Goal: Task Accomplishment & Management: Manage account settings

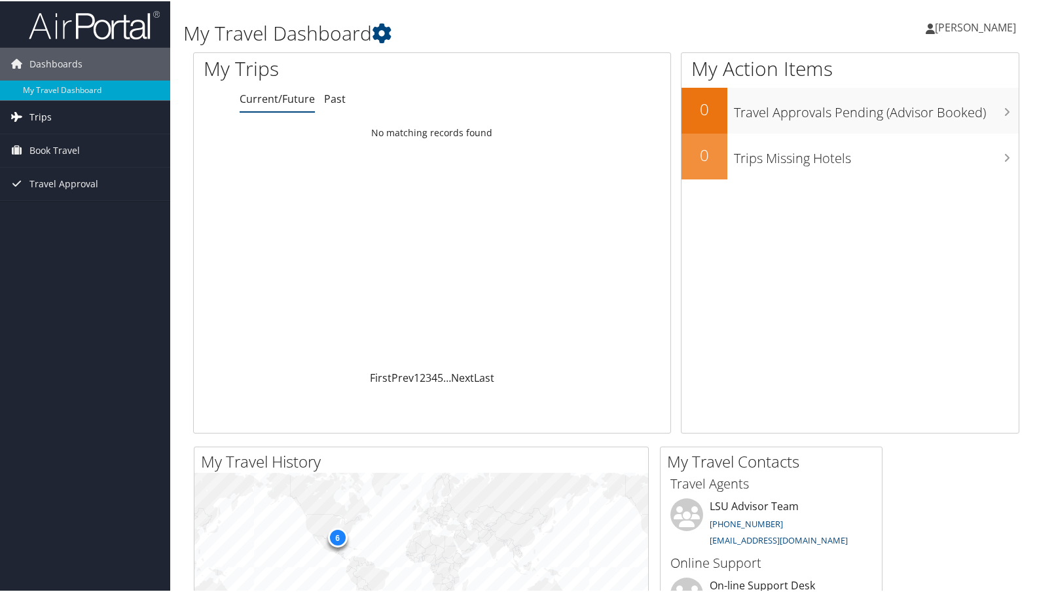
click at [48, 116] on span "Trips" at bounding box center [40, 116] width 22 height 33
click at [48, 160] on link "Past Trips" at bounding box center [85, 162] width 170 height 20
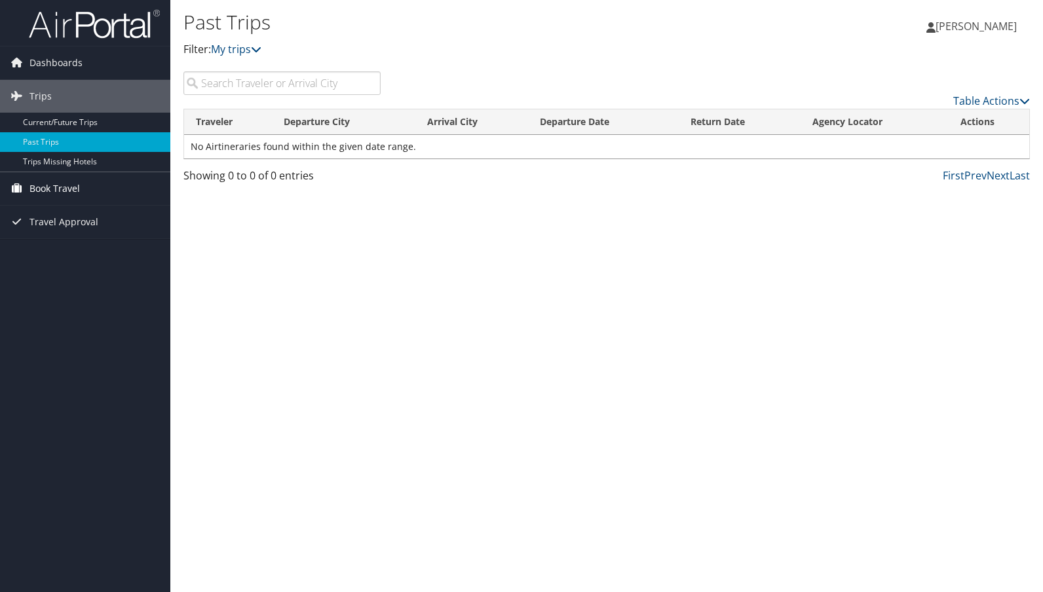
click at [52, 185] on span "Book Travel" at bounding box center [54, 188] width 50 height 33
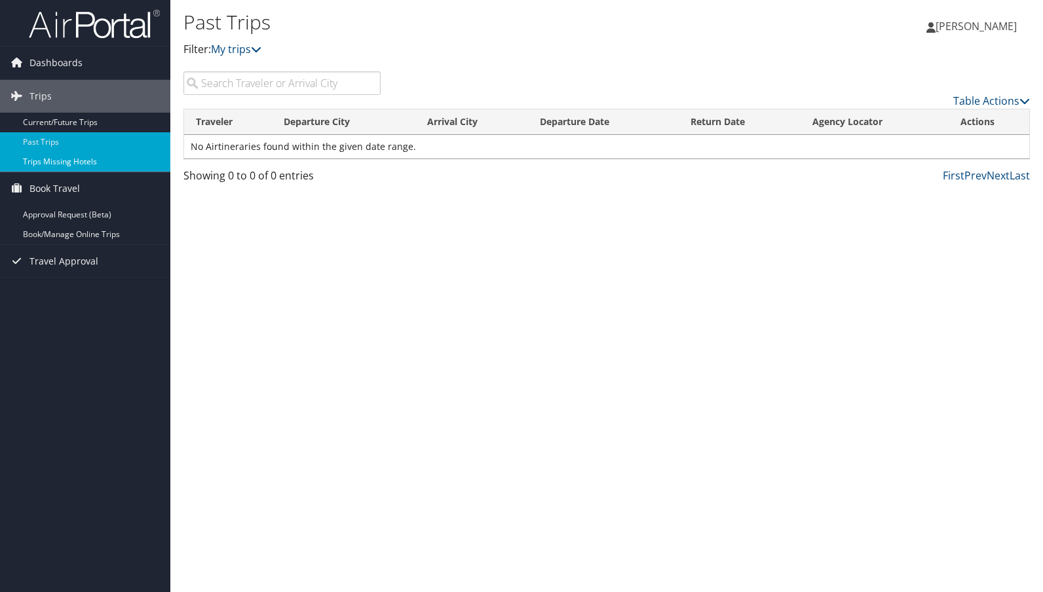
click at [50, 162] on link "Trips Missing Hotels" at bounding box center [85, 162] width 170 height 20
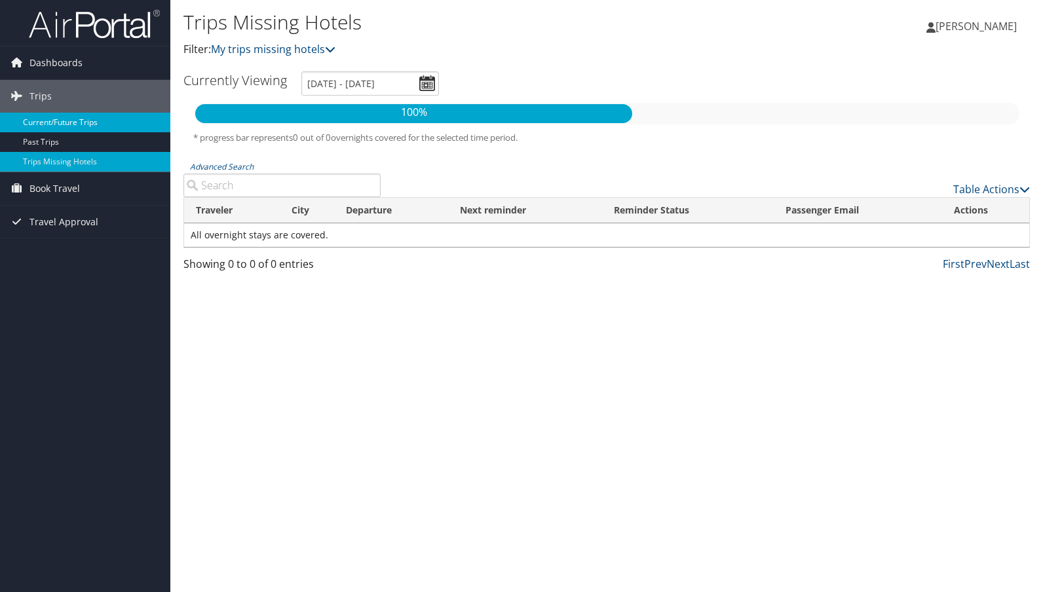
click at [50, 121] on link "Current/Future Trips" at bounding box center [85, 123] width 170 height 20
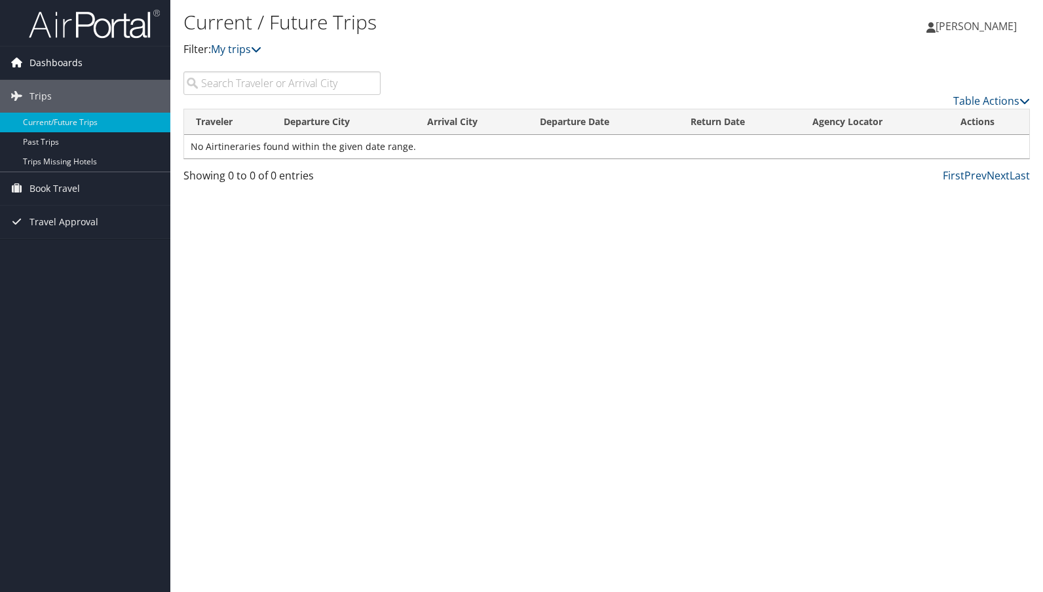
click at [47, 67] on span "Dashboards" at bounding box center [55, 63] width 53 height 33
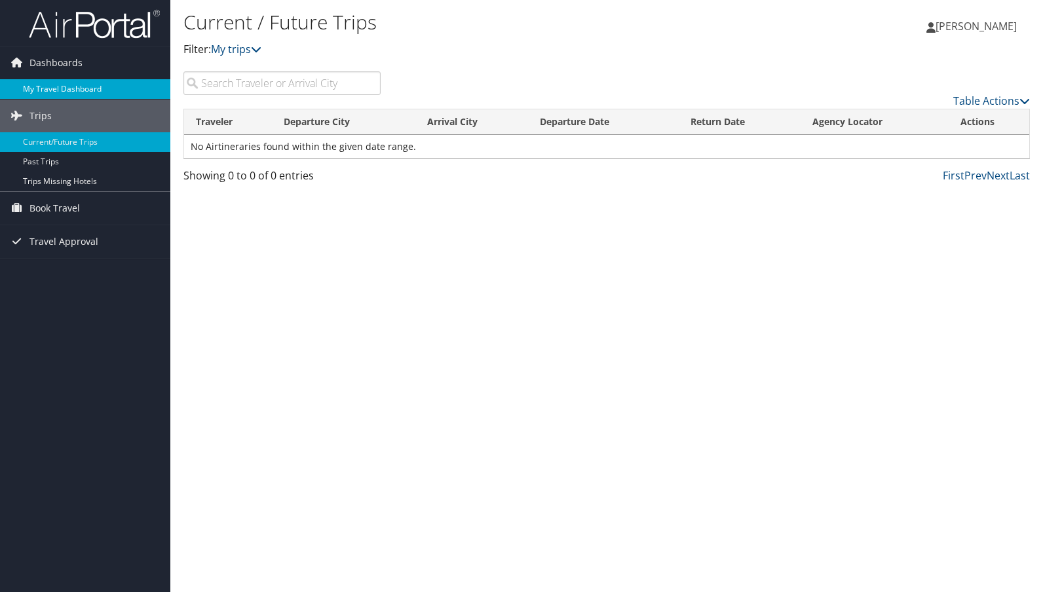
click at [47, 86] on link "My Travel Dashboard" at bounding box center [85, 89] width 170 height 20
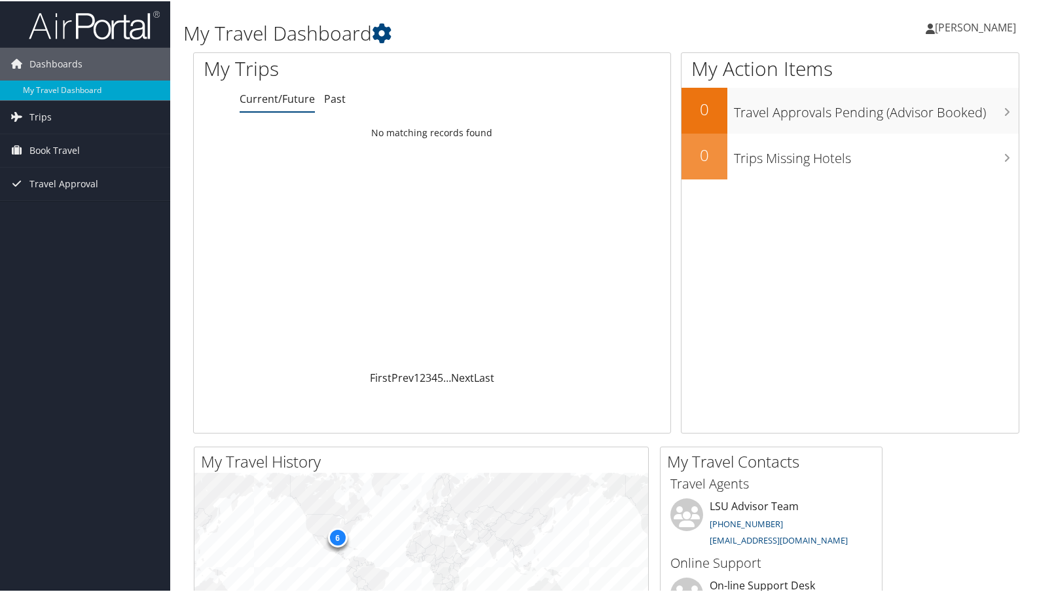
click at [948, 20] on span "[PERSON_NAME]" at bounding box center [975, 26] width 81 height 14
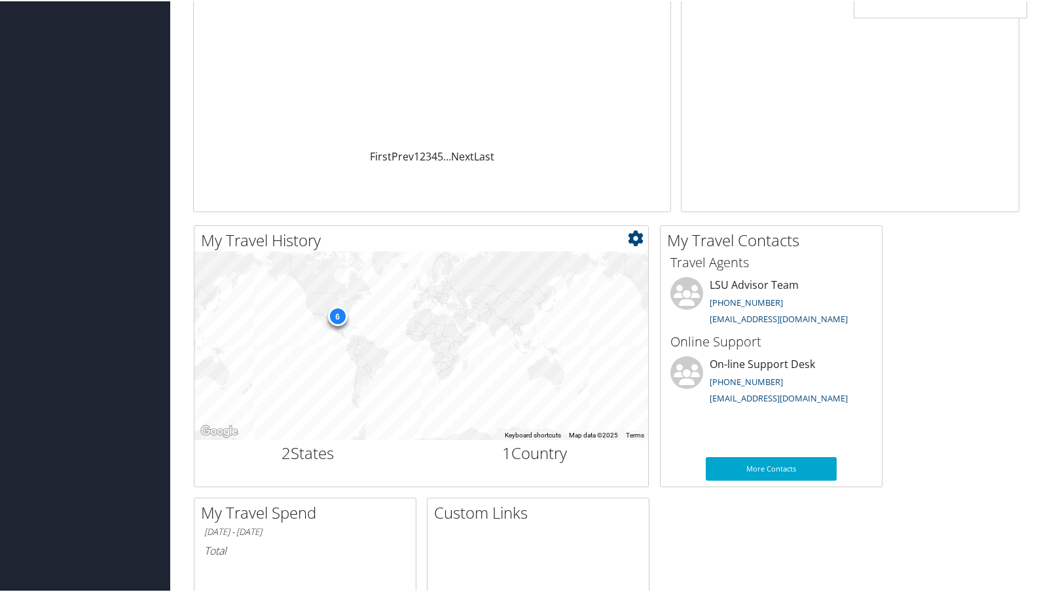
scroll to position [220, 0]
click at [324, 356] on div "6" at bounding box center [422, 345] width 454 height 189
click at [340, 320] on div "6" at bounding box center [337, 317] width 20 height 20
click at [358, 326] on div "6" at bounding box center [422, 345] width 454 height 189
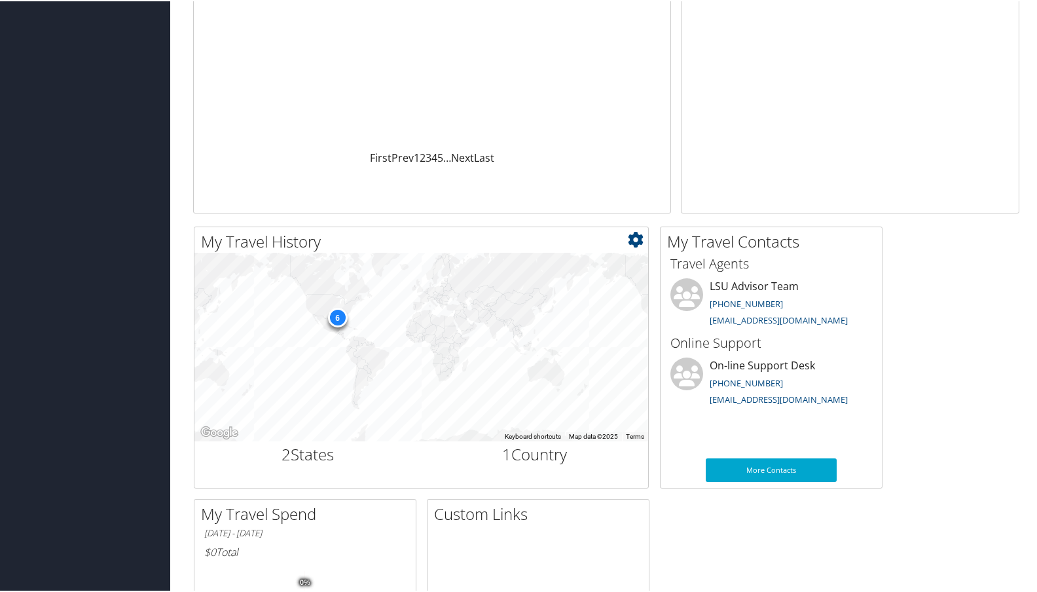
click at [358, 326] on div "6" at bounding box center [422, 345] width 454 height 189
click at [308, 456] on h2 "2 States" at bounding box center [308, 453] width 208 height 22
click at [639, 239] on icon at bounding box center [636, 239] width 16 height 16
click at [487, 313] on link "Large" at bounding box center [558, 304] width 172 height 22
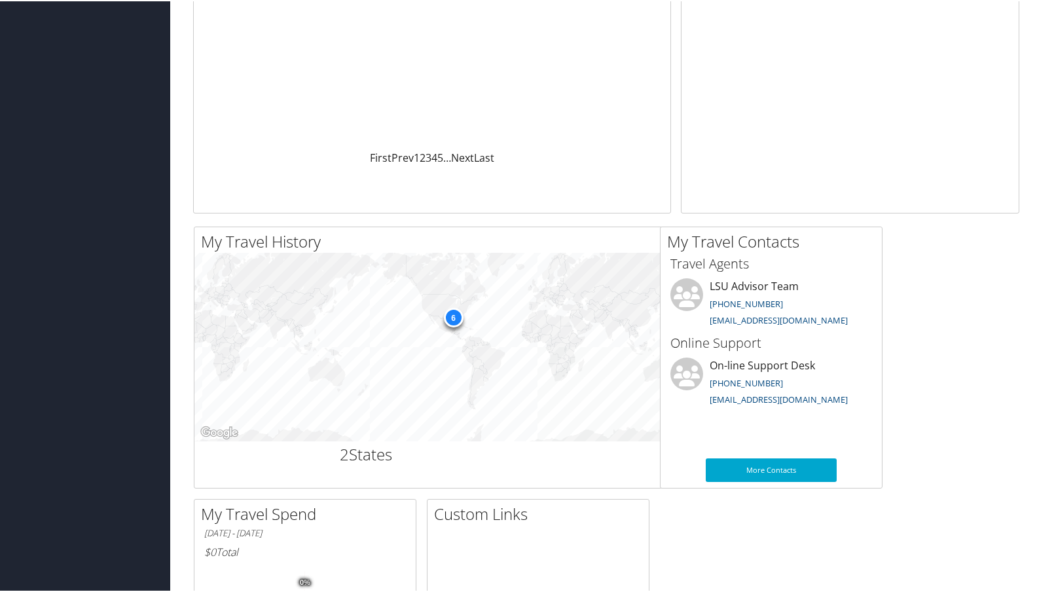
click at [439, 324] on div "6" at bounding box center [538, 345] width 686 height 189
click at [459, 314] on div "6" at bounding box center [454, 317] width 20 height 20
click at [371, 456] on h2 "2 States" at bounding box center [366, 453] width 324 height 22
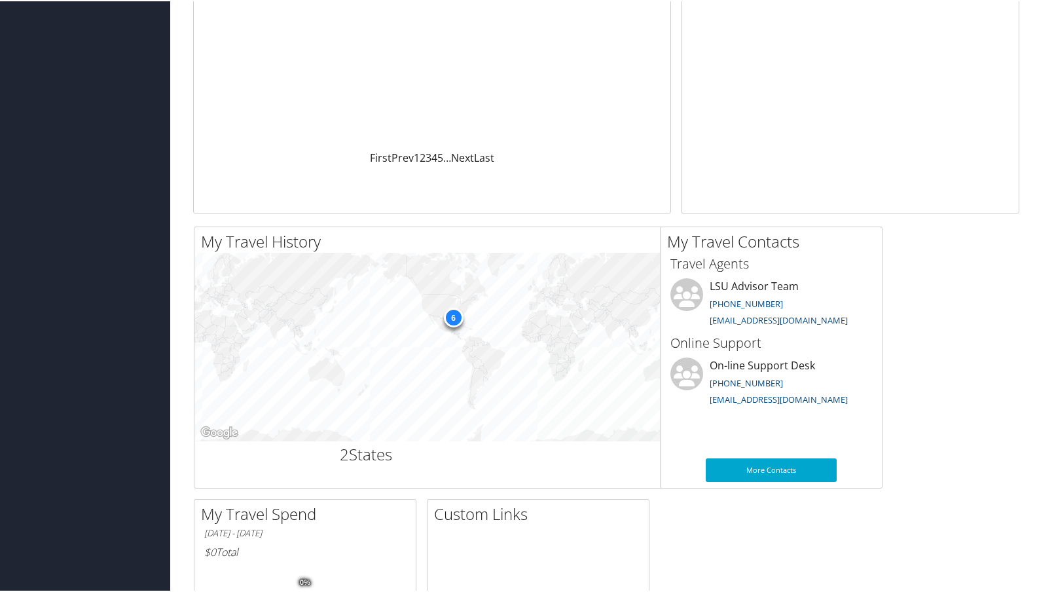
click at [567, 319] on div "6" at bounding box center [538, 345] width 686 height 189
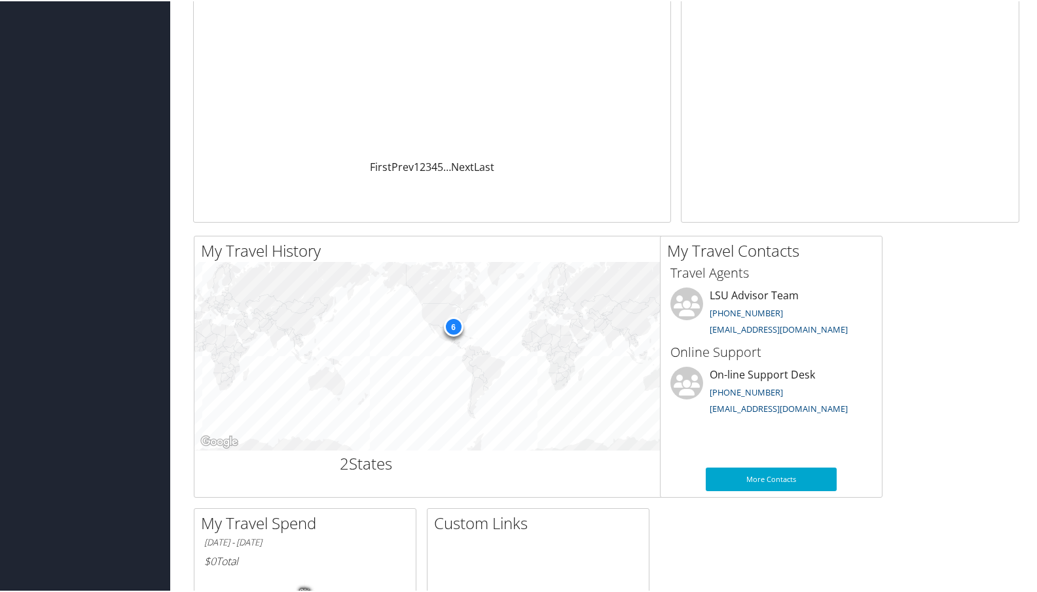
scroll to position [0, 0]
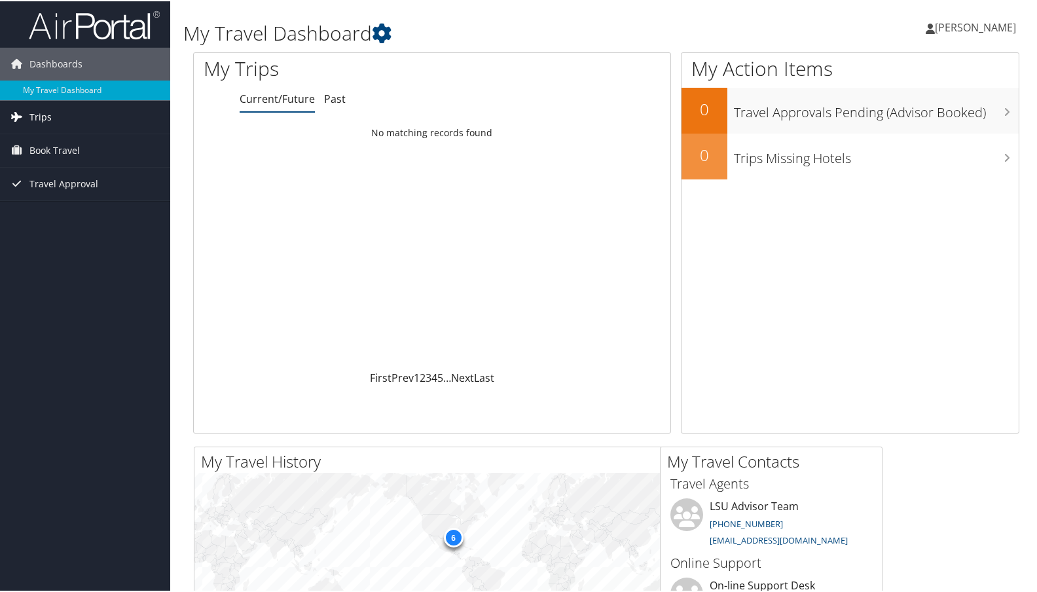
click at [58, 110] on link "Trips" at bounding box center [85, 116] width 170 height 33
click at [63, 206] on span "Book Travel" at bounding box center [54, 208] width 50 height 33
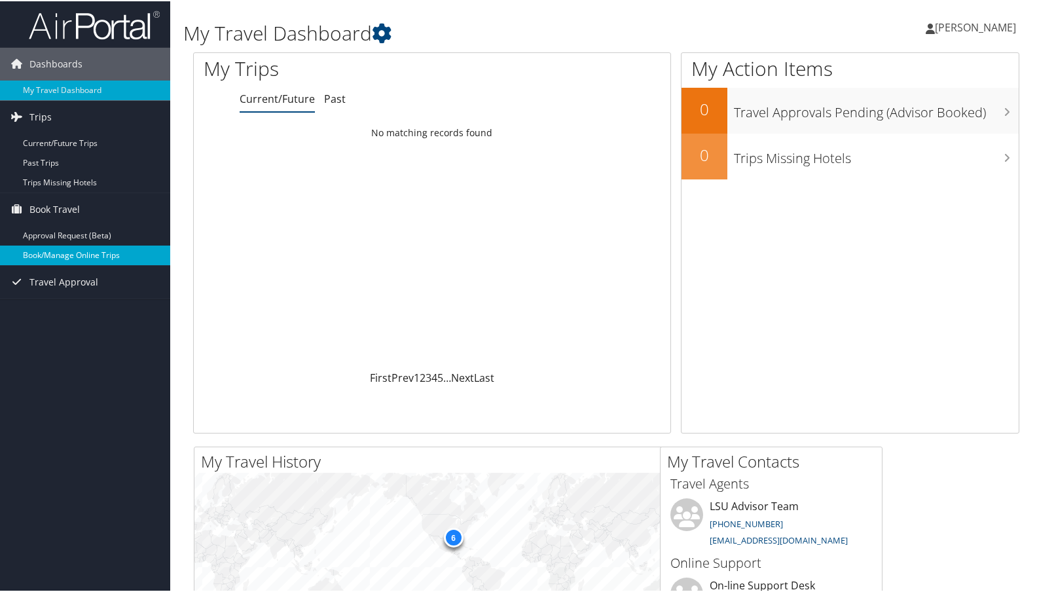
click at [63, 250] on link "Book/Manage Online Trips" at bounding box center [85, 254] width 170 height 20
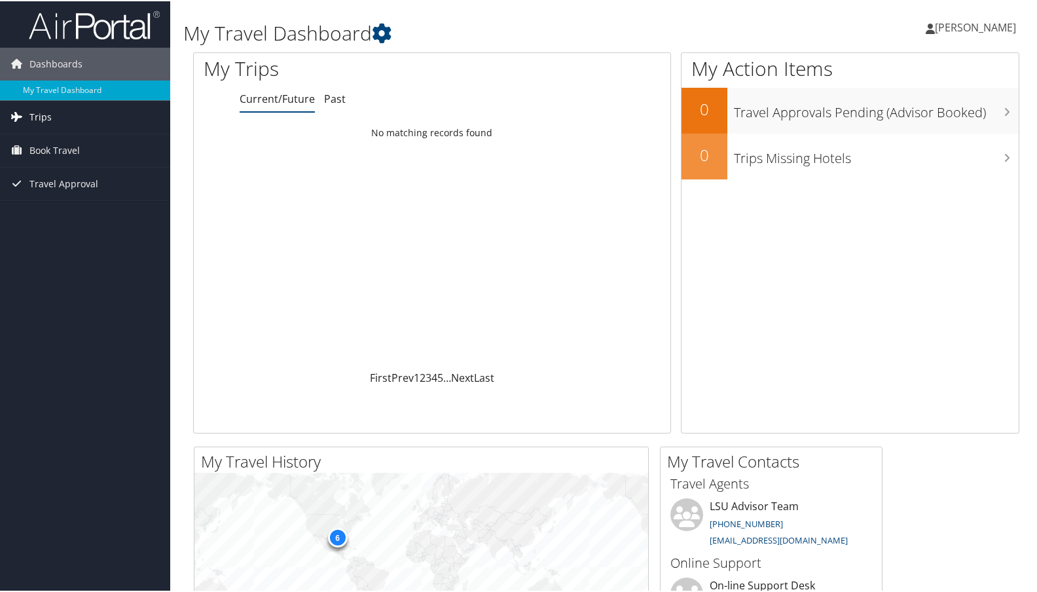
click at [48, 114] on span "Trips" at bounding box center [40, 116] width 22 height 33
click at [48, 202] on span "Book Travel" at bounding box center [54, 208] width 50 height 33
click at [50, 272] on span "Travel Approval" at bounding box center [63, 281] width 69 height 33
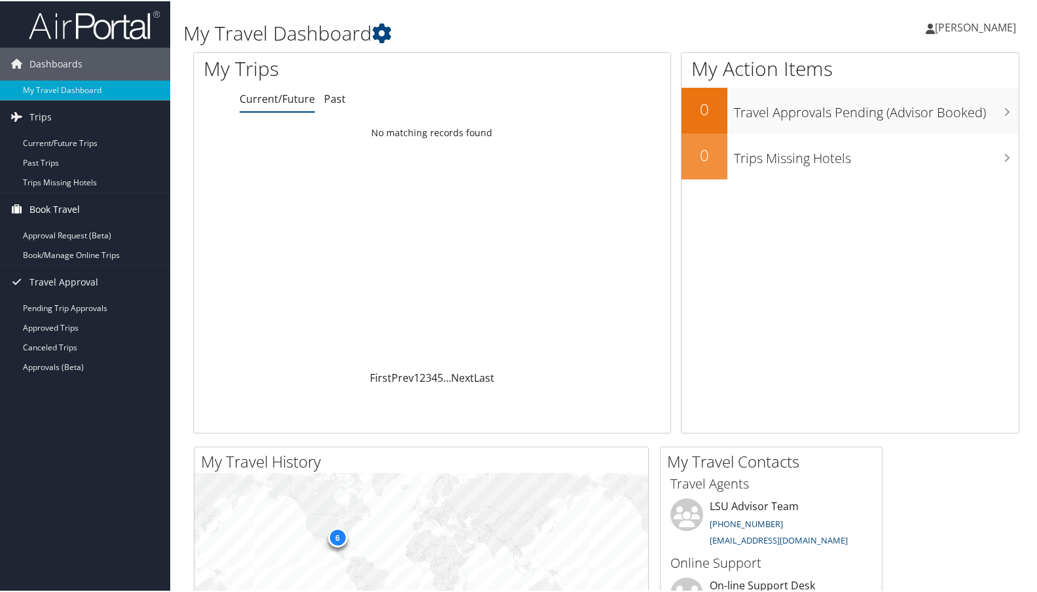
click at [47, 211] on span "Book Travel" at bounding box center [54, 208] width 50 height 33
click at [56, 84] on link "My Travel Dashboard" at bounding box center [85, 89] width 170 height 20
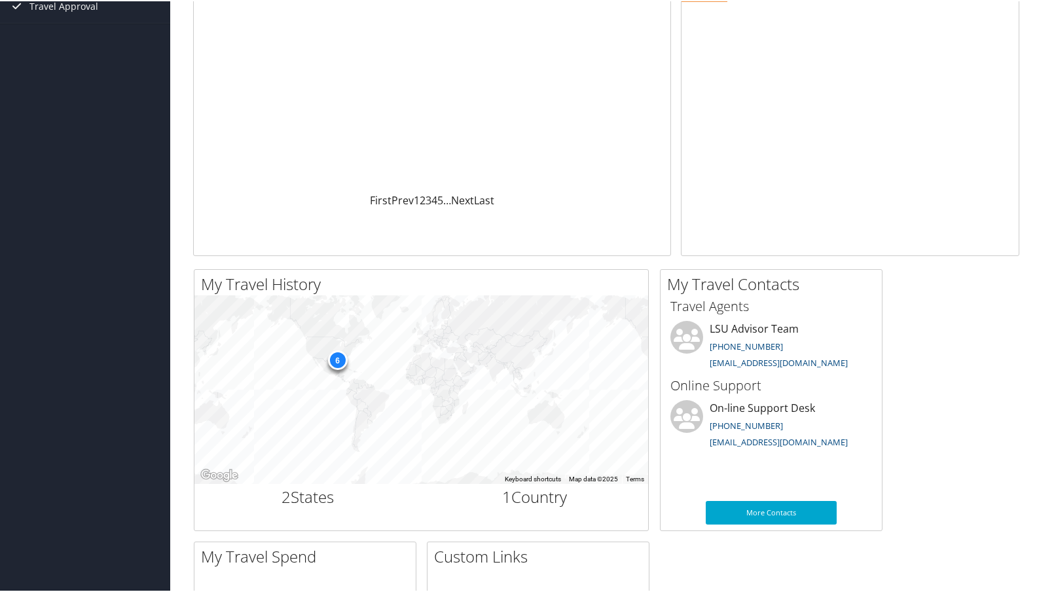
scroll to position [191, 0]
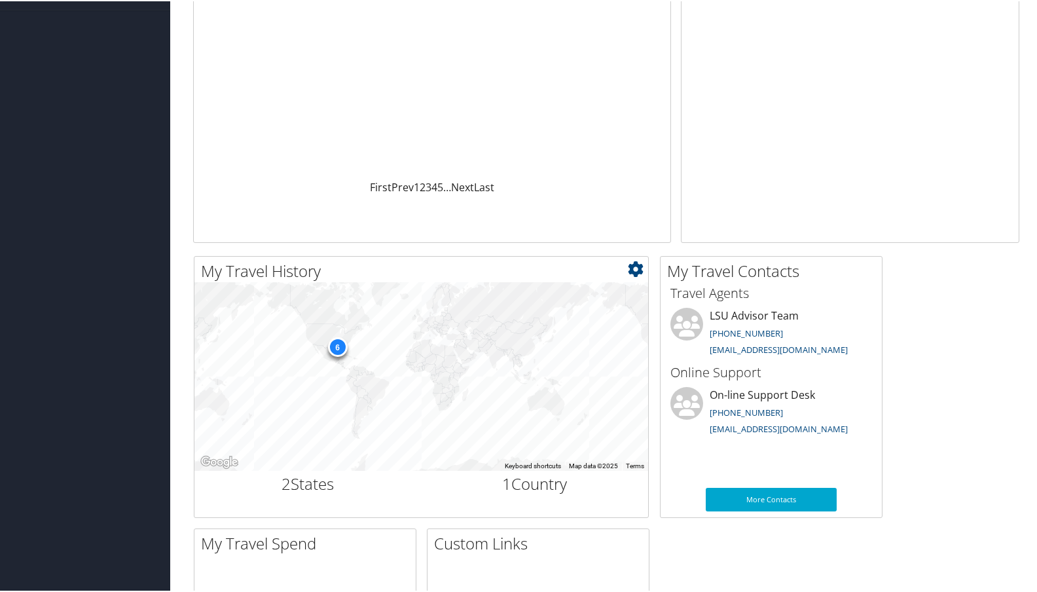
click at [310, 484] on h2 "2 States" at bounding box center [308, 483] width 208 height 22
click at [558, 489] on h2 "1 Country" at bounding box center [536, 483] width 208 height 22
click at [635, 267] on icon at bounding box center [636, 268] width 16 height 16
click at [339, 351] on div "6" at bounding box center [337, 346] width 20 height 20
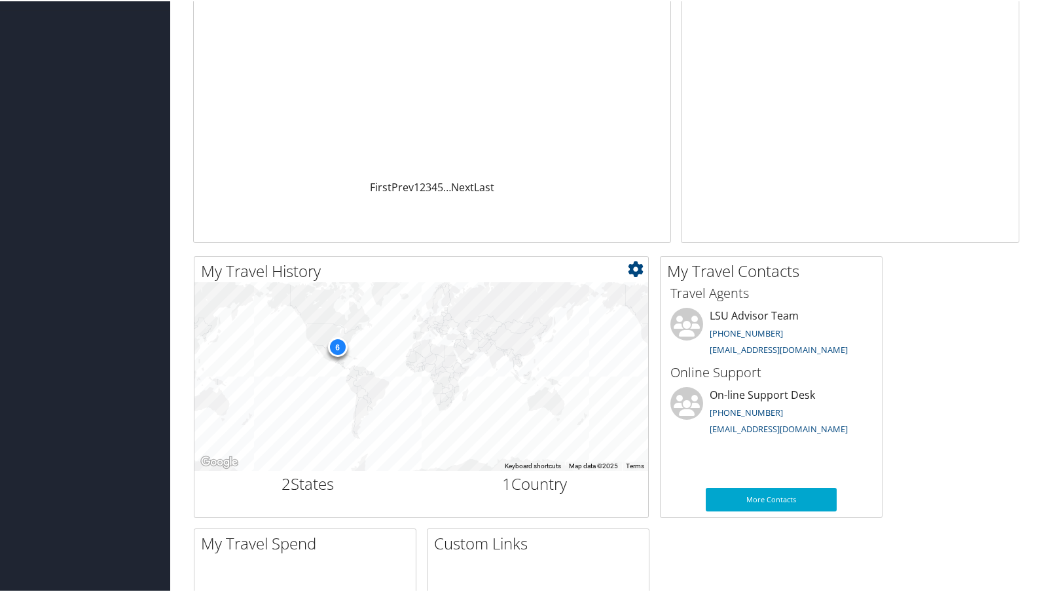
click at [335, 348] on div "6" at bounding box center [337, 346] width 20 height 20
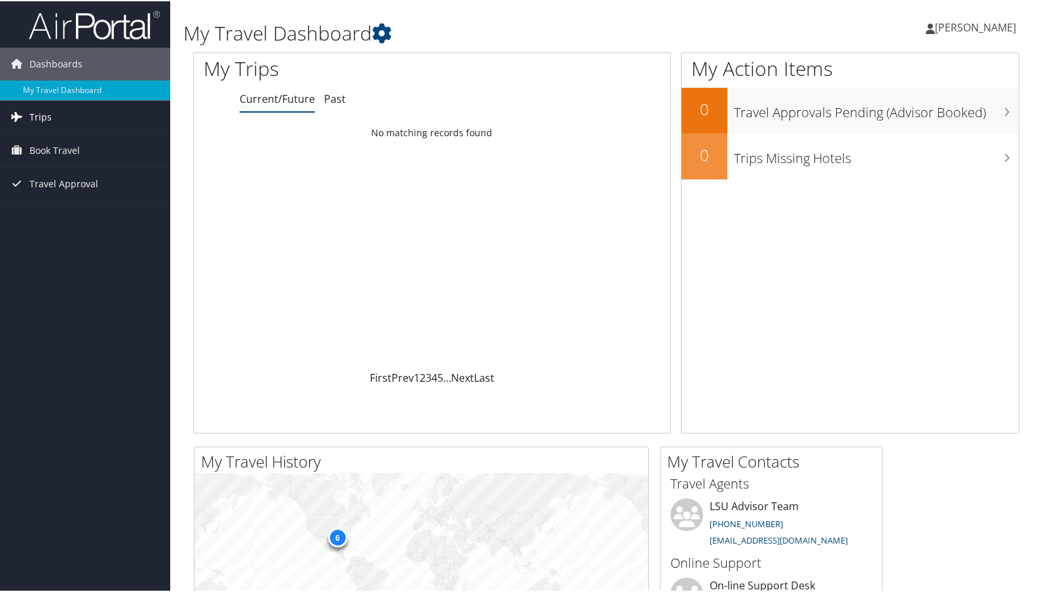
click at [47, 121] on span "Trips" at bounding box center [40, 116] width 22 height 33
click at [50, 148] on link "Current/Future Trips" at bounding box center [85, 142] width 170 height 20
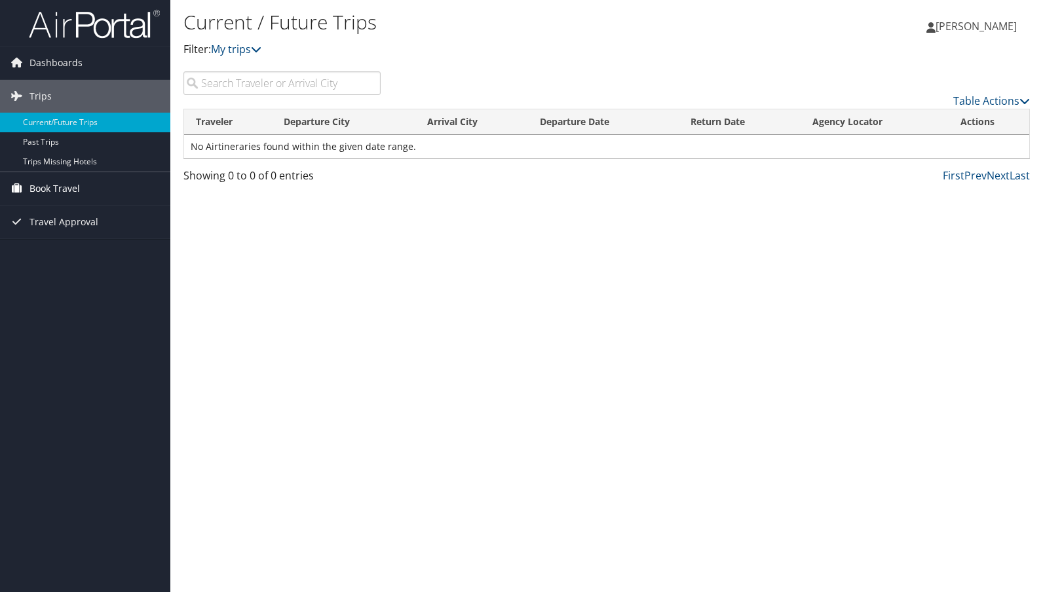
click at [47, 191] on span "Book Travel" at bounding box center [54, 188] width 50 height 33
click at [55, 274] on span "Travel Approval" at bounding box center [63, 261] width 69 height 33
